Goal: Navigation & Orientation: Find specific page/section

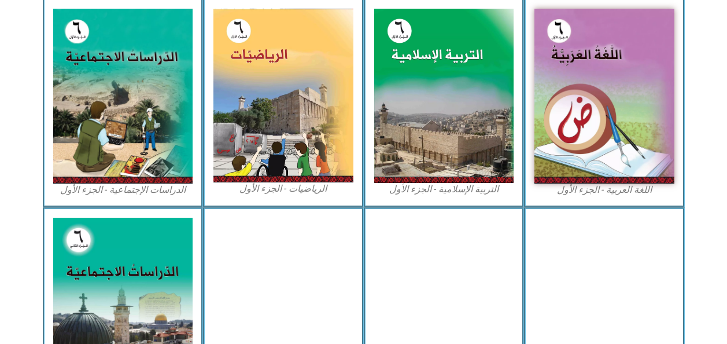
scroll to position [361, 0]
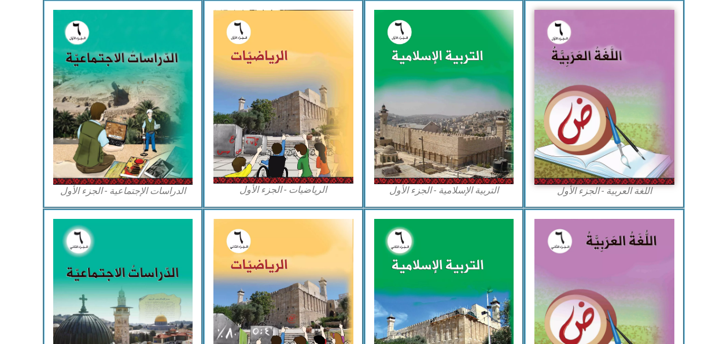
click at [650, 152] on img at bounding box center [605, 97] width 140 height 175
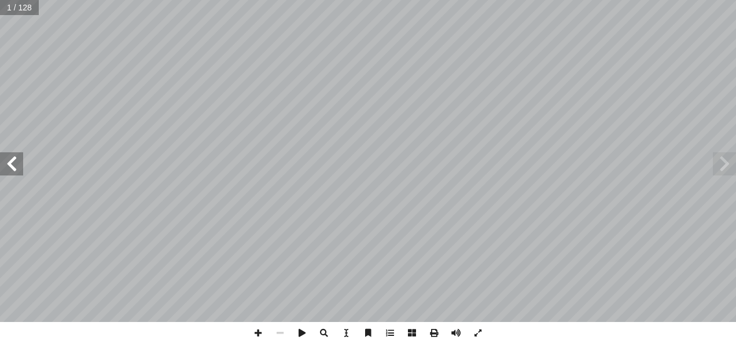
click at [13, 167] on span at bounding box center [11, 163] width 23 height 23
click at [12, 168] on span at bounding box center [11, 163] width 23 height 23
click at [12, 169] on span at bounding box center [11, 163] width 23 height 23
click at [10, 165] on span at bounding box center [11, 163] width 23 height 23
click at [12, 166] on span at bounding box center [11, 163] width 23 height 23
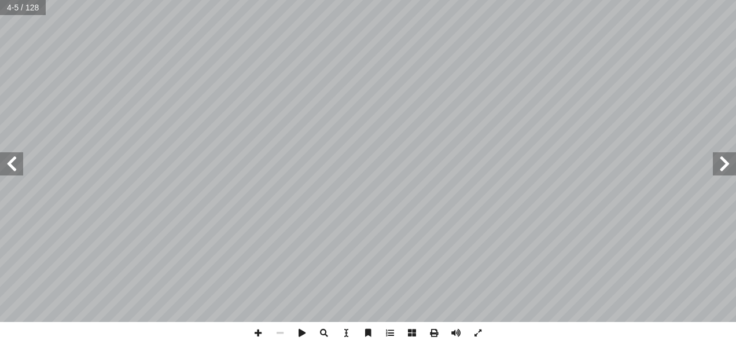
click at [9, 160] on span at bounding box center [11, 163] width 23 height 23
click at [8, 162] on span at bounding box center [11, 163] width 23 height 23
click at [12, 161] on span at bounding box center [11, 163] width 23 height 23
click at [14, 158] on span at bounding box center [11, 163] width 23 height 23
click at [10, 156] on span at bounding box center [11, 163] width 23 height 23
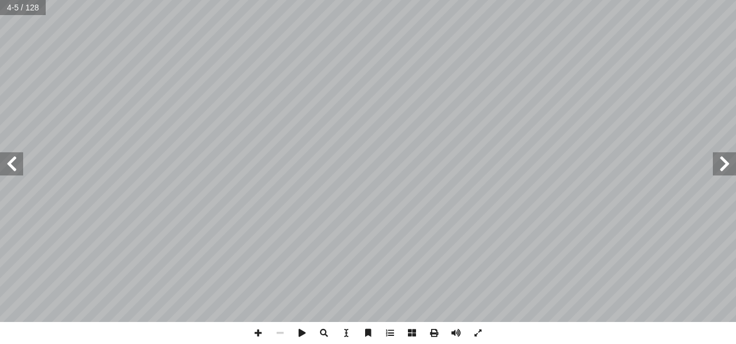
click at [6, 156] on span at bounding box center [11, 163] width 23 height 23
click at [5, 154] on span at bounding box center [11, 163] width 23 height 23
click at [4, 156] on span at bounding box center [11, 163] width 23 height 23
click at [3, 154] on span at bounding box center [11, 163] width 23 height 23
click at [3, 166] on span at bounding box center [11, 163] width 23 height 23
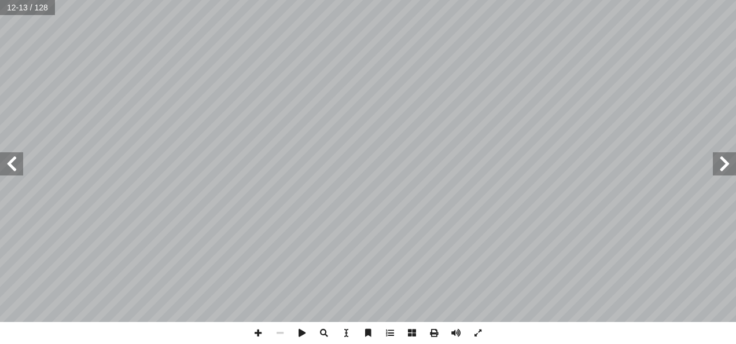
click at [4, 163] on span at bounding box center [11, 163] width 23 height 23
click at [6, 163] on span at bounding box center [11, 163] width 23 height 23
click at [22, 10] on input "text" at bounding box center [27, 7] width 55 height 15
click at [34, 10] on input "text" at bounding box center [27, 7] width 55 height 15
type input "**"
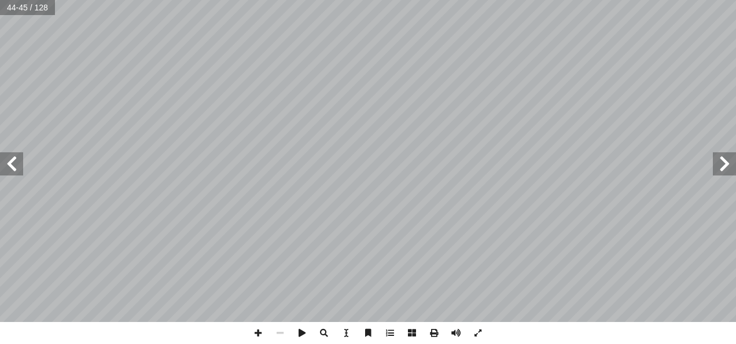
click at [20, 156] on span at bounding box center [11, 163] width 23 height 23
click at [725, 168] on span at bounding box center [724, 163] width 23 height 23
click at [719, 168] on span at bounding box center [724, 163] width 23 height 23
click at [19, 168] on span at bounding box center [11, 163] width 23 height 23
click at [17, 164] on span at bounding box center [11, 163] width 23 height 23
